Goal: Task Accomplishment & Management: Use online tool/utility

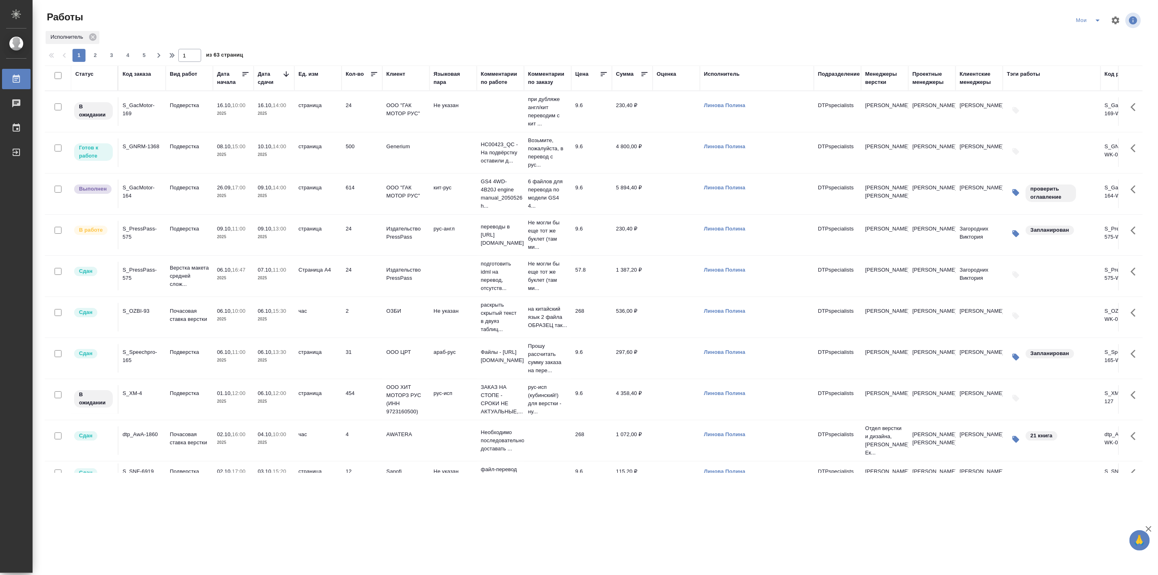
click at [203, 159] on td "Подверстка" at bounding box center [189, 152] width 47 height 29
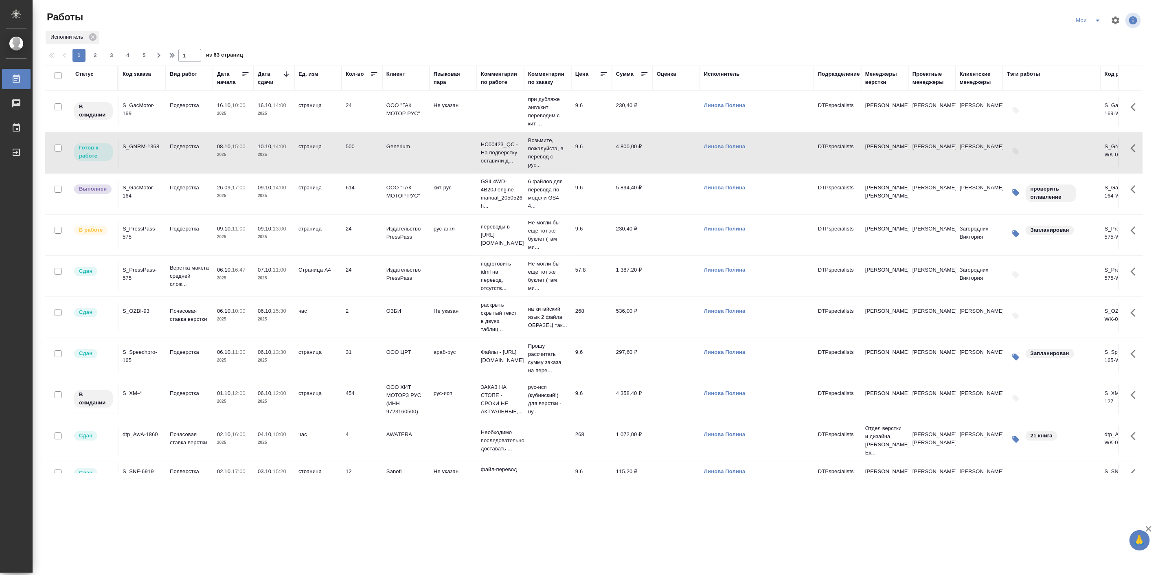
click at [204, 159] on td "Подверстка" at bounding box center [189, 152] width 47 height 29
drag, startPoint x: 816, startPoint y: 45, endPoint x: 690, endPoint y: 56, distance: 127.1
click at [816, 45] on div at bounding box center [597, 47] width 1104 height 4
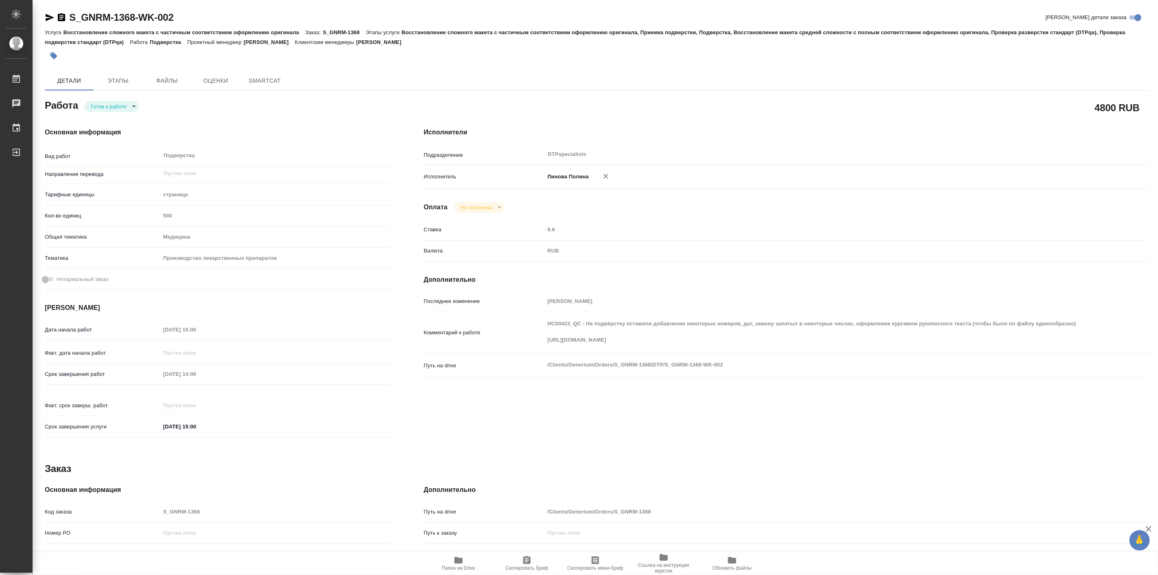
type textarea "x"
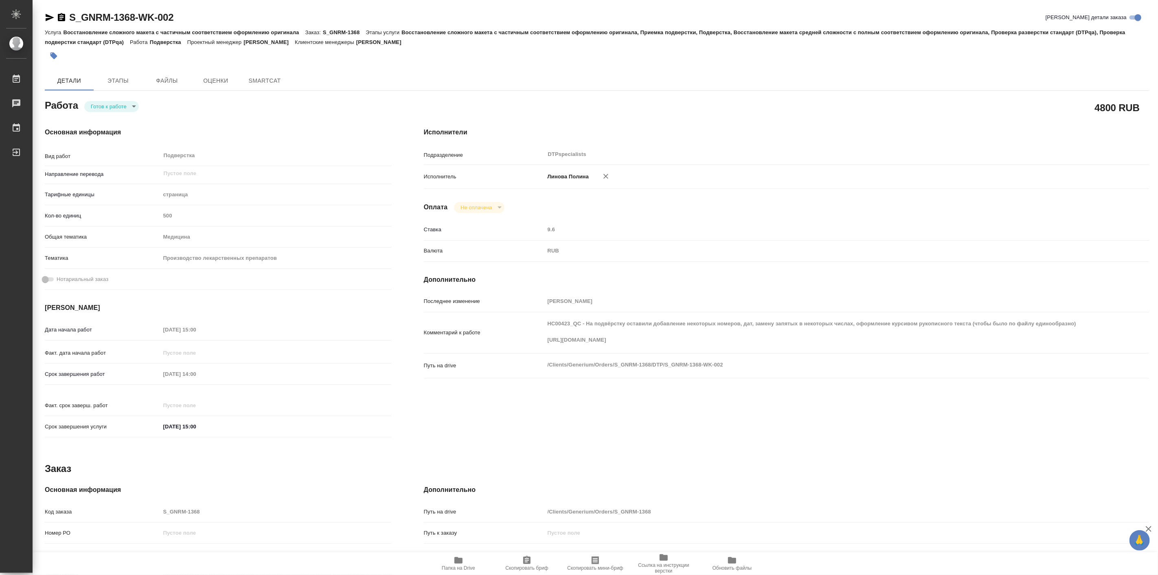
type textarea "x"
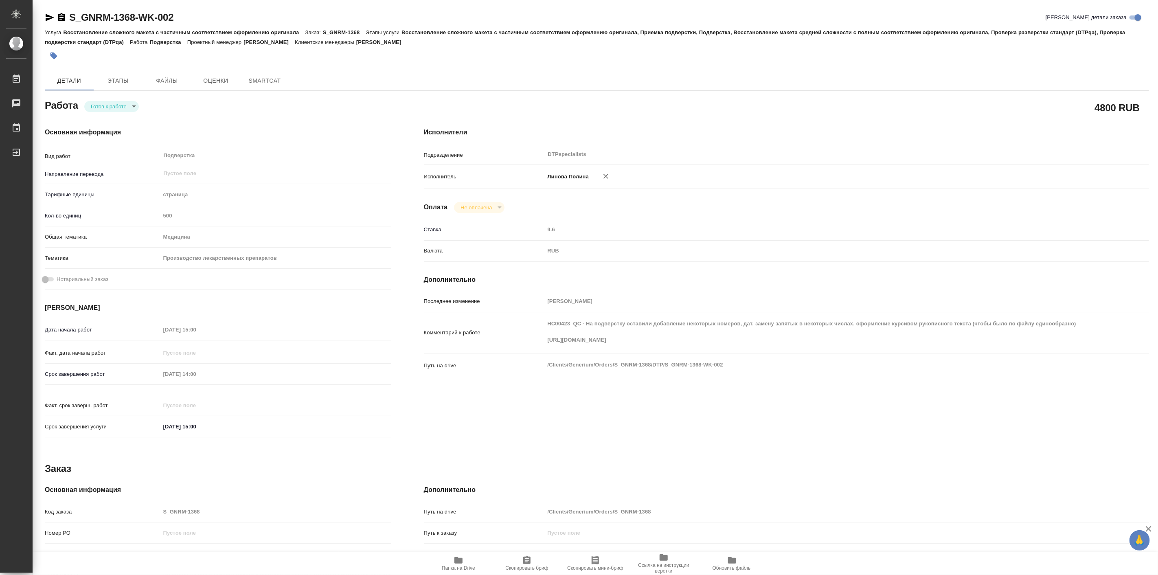
type textarea "x"
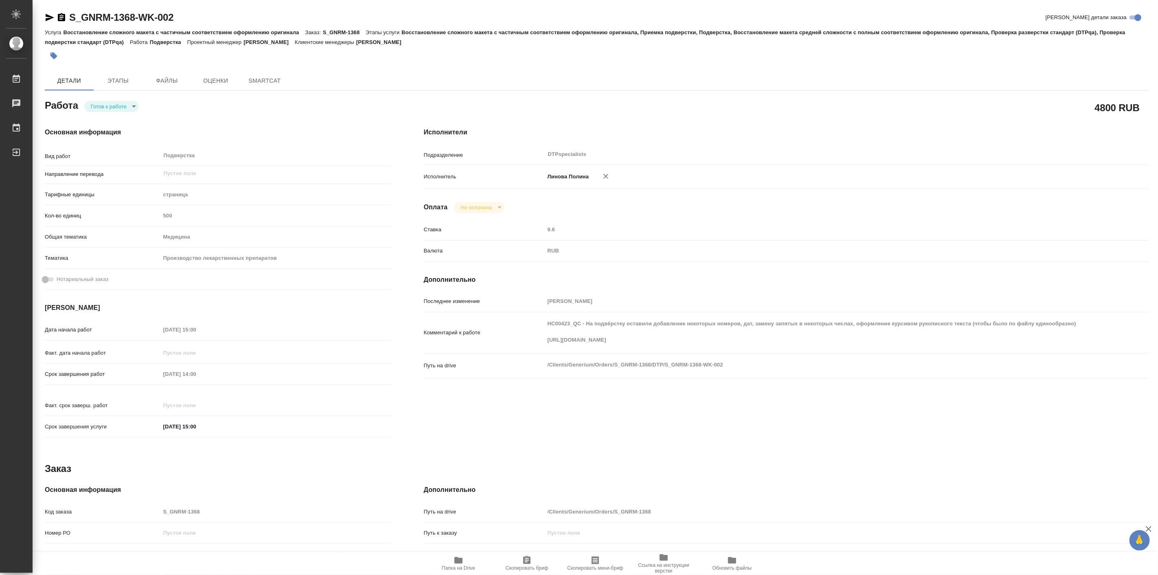
type textarea "x"
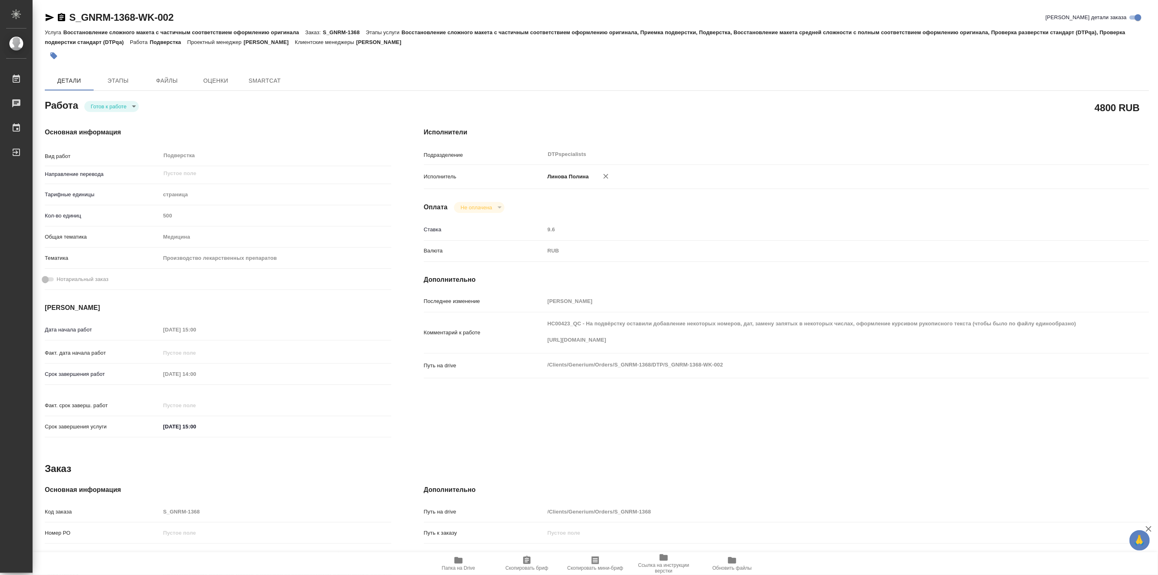
type textarea "x"
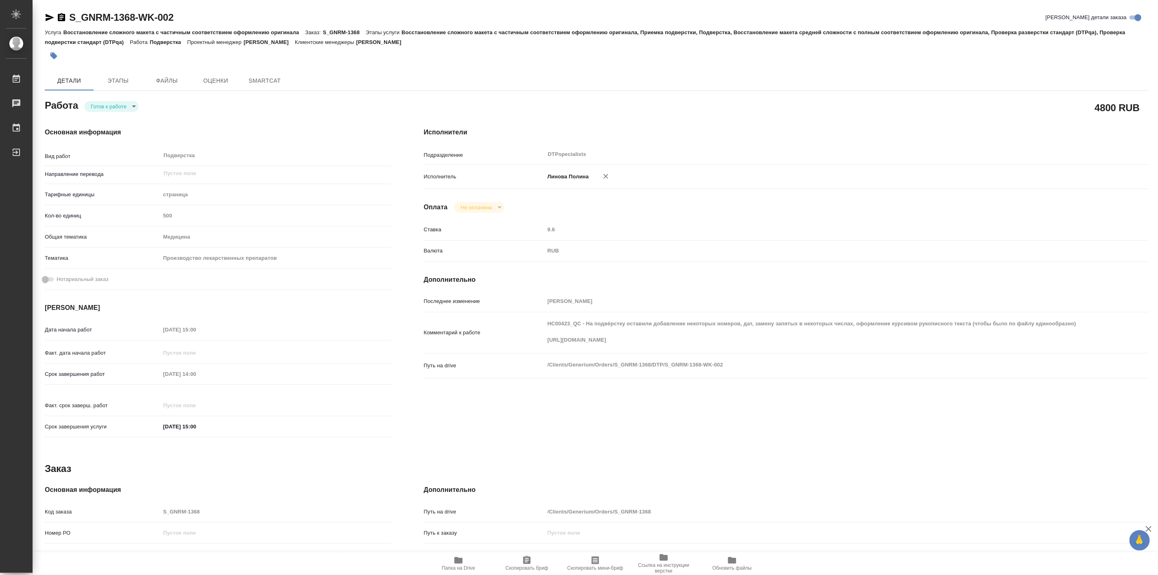
type textarea "x"
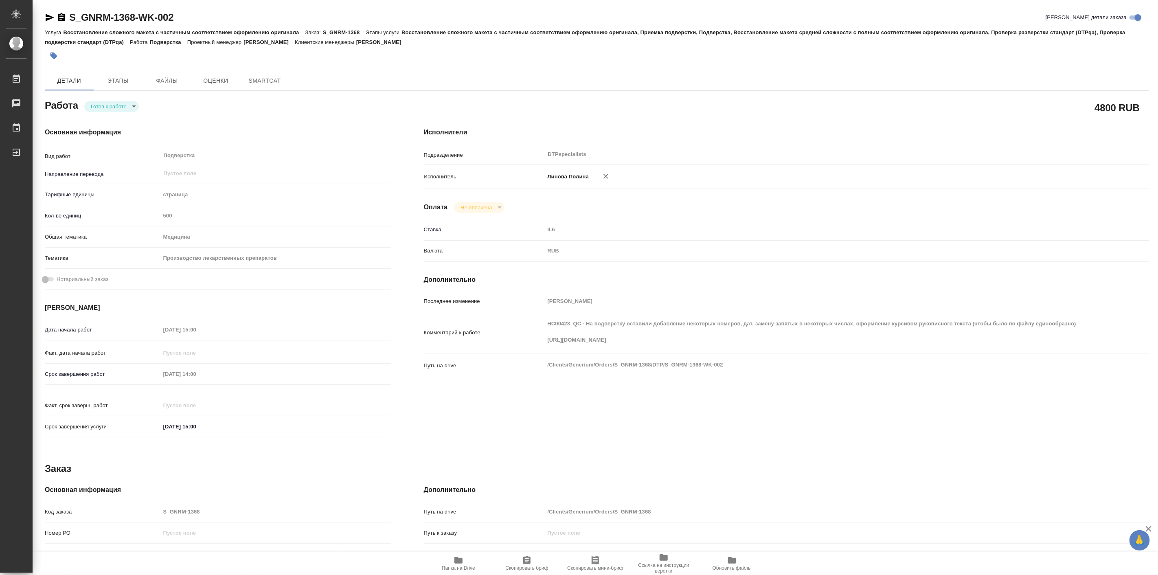
click at [112, 100] on body "🙏 .cls-1 fill:#fff; AWATERA Linova Polina Работы Чаты График Выйти S_GNRM-1368-…" at bounding box center [579, 287] width 1158 height 575
click at [114, 103] on button "В работе" at bounding box center [104, 106] width 27 height 9
type textarea "x"
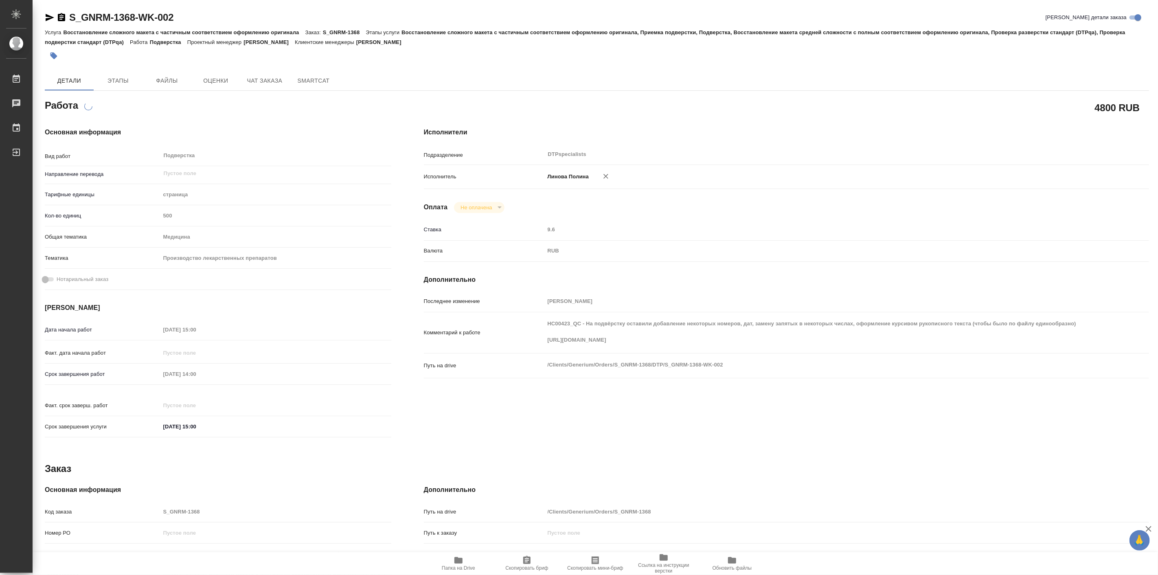
type textarea "x"
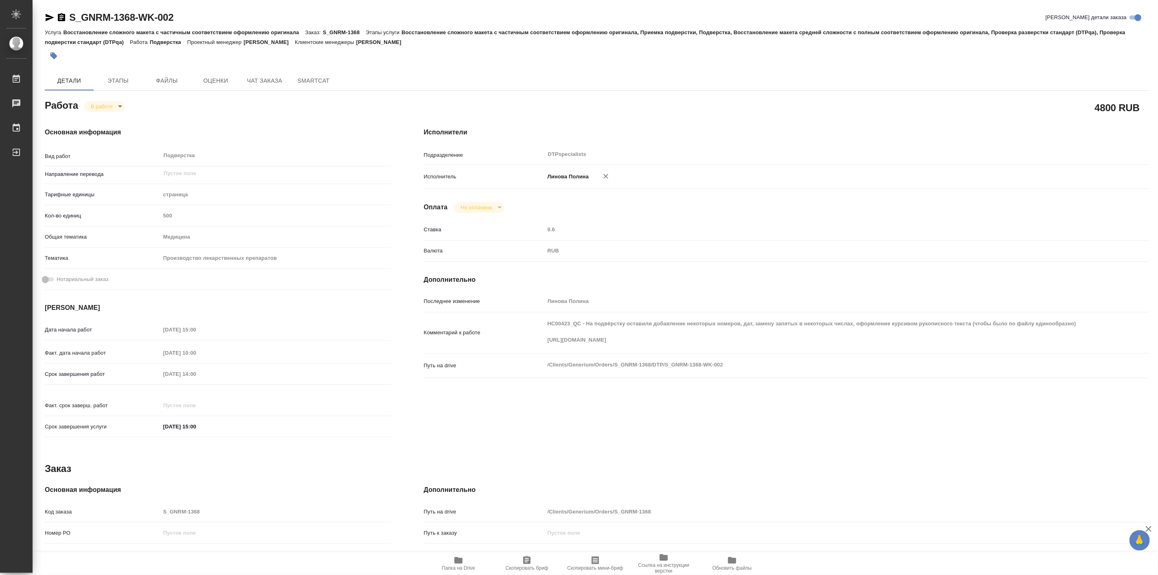
type textarea "x"
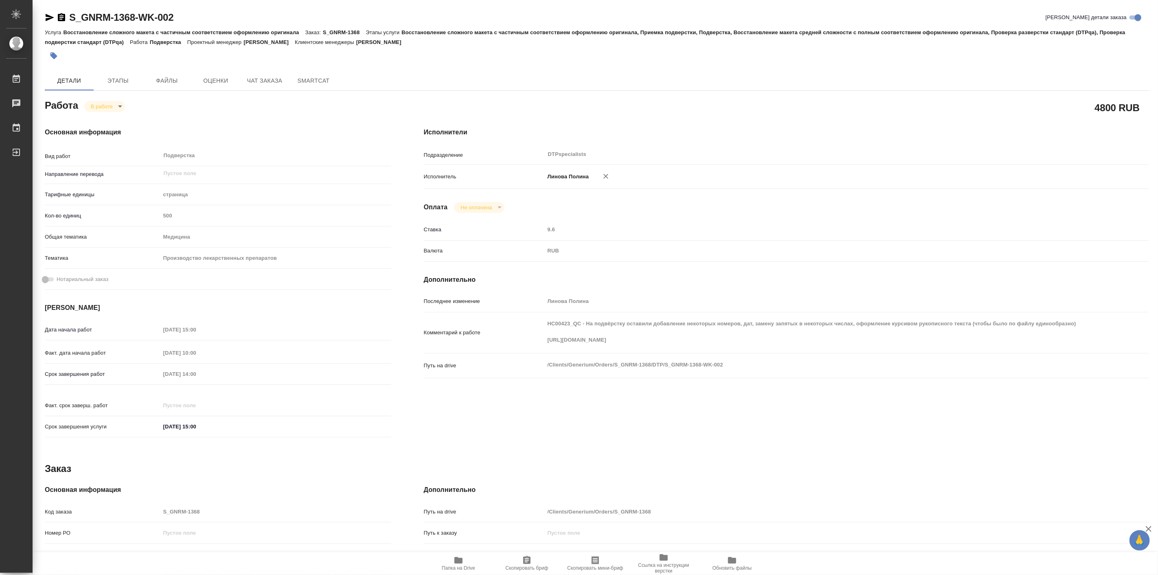
type textarea "x"
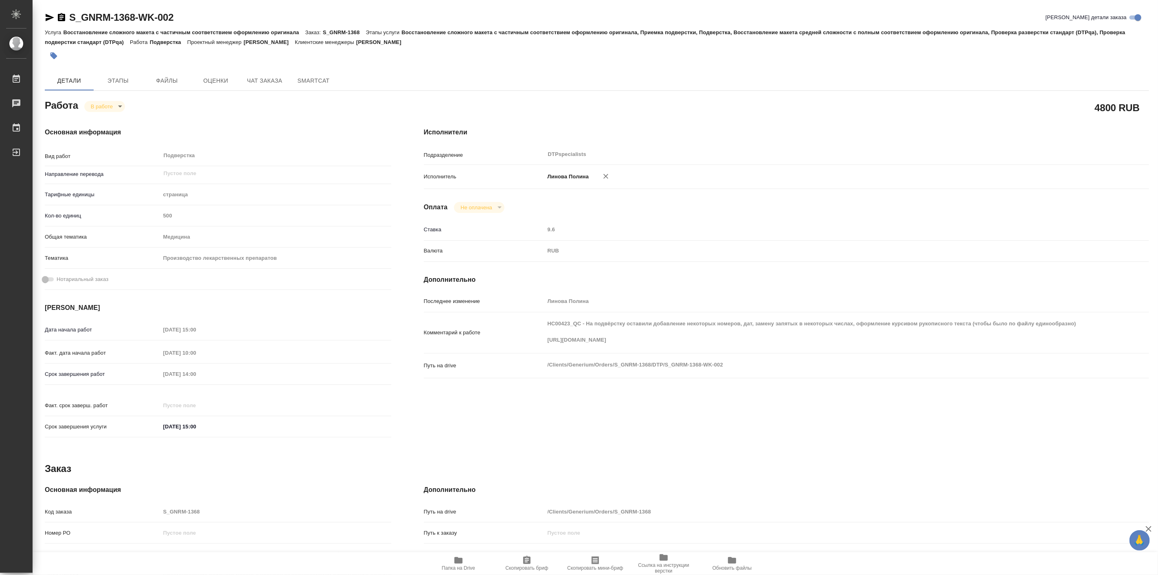
type textarea "x"
